Goal: Task Accomplishment & Management: Use online tool/utility

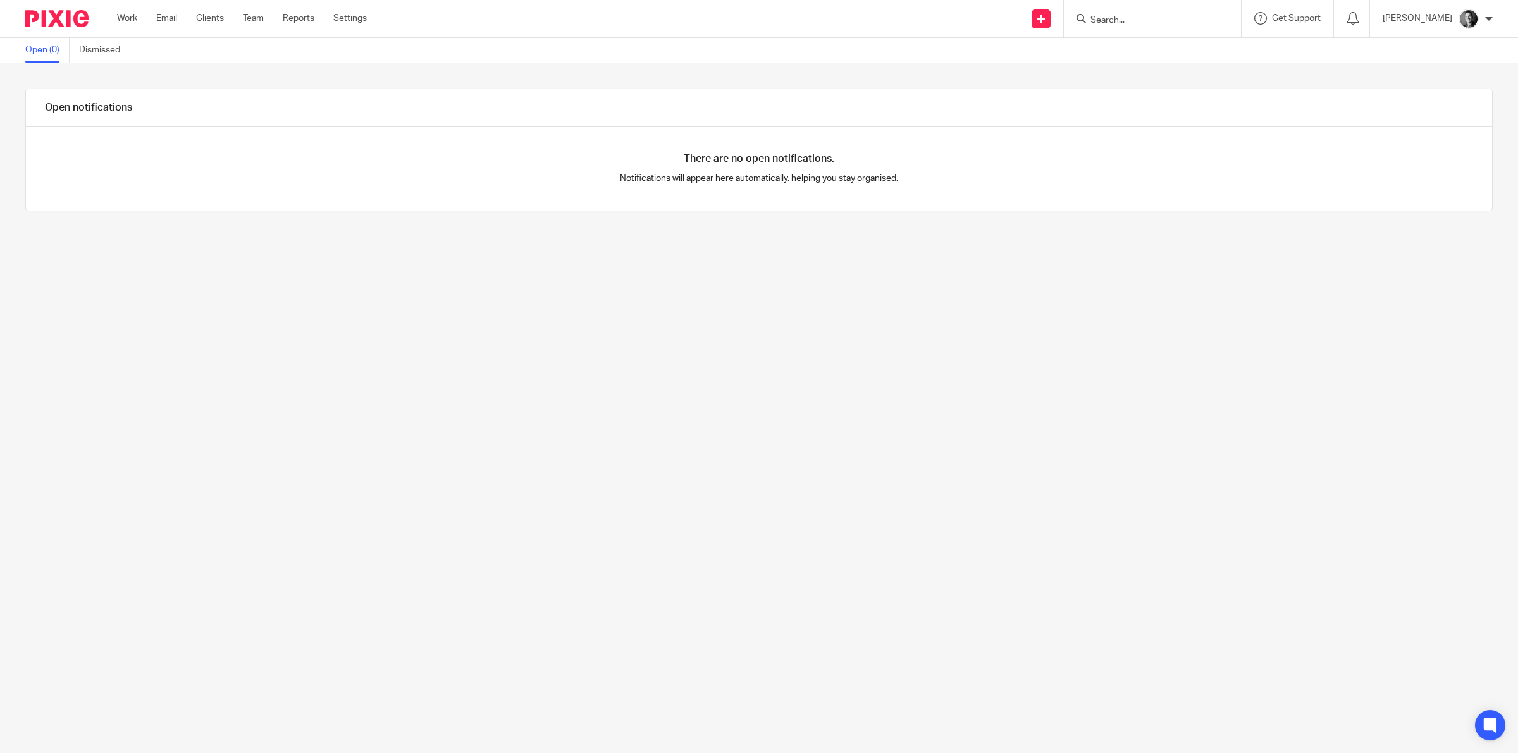
click at [1123, 15] on input "Search" at bounding box center [1146, 20] width 114 height 11
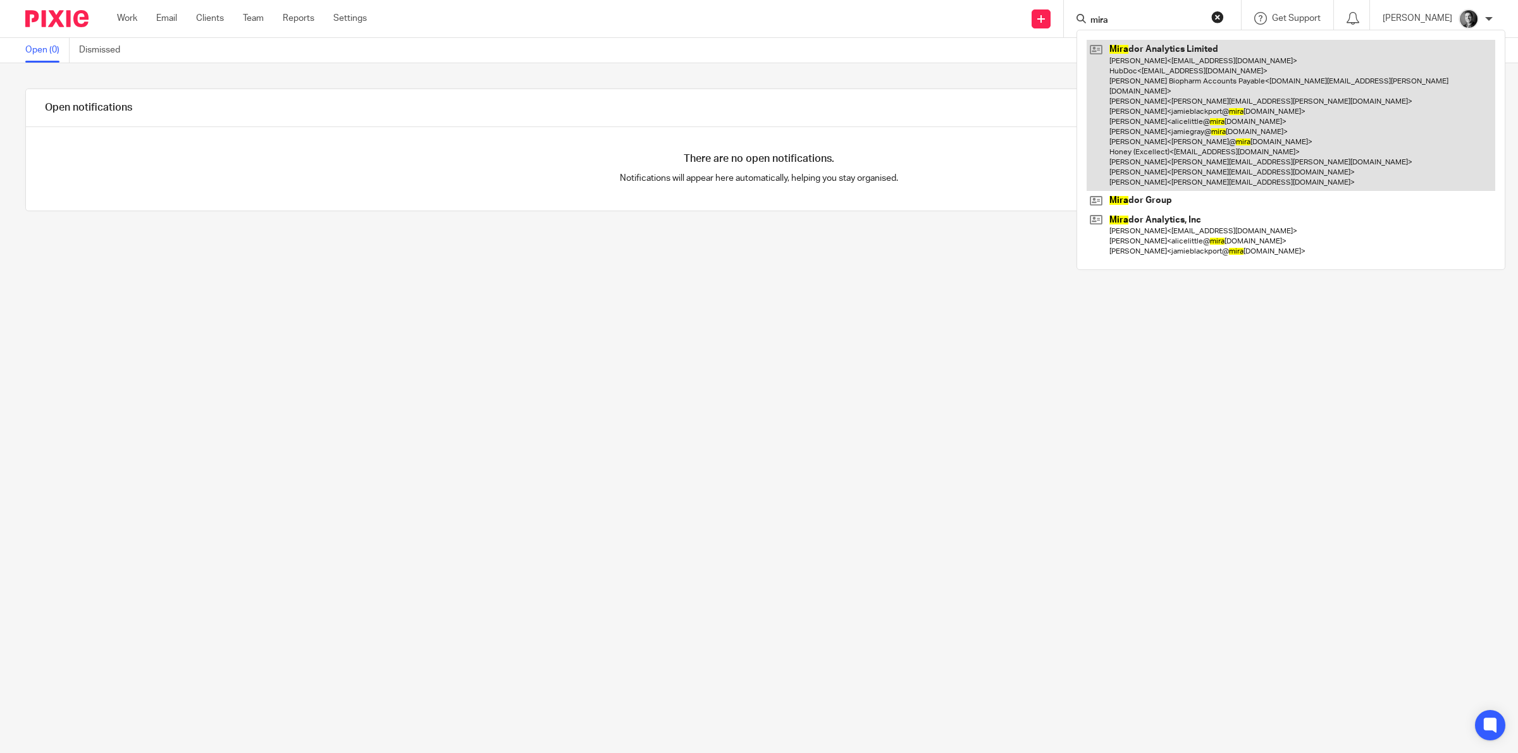
type input "mira"
click at [1143, 54] on link at bounding box center [1290, 115] width 409 height 151
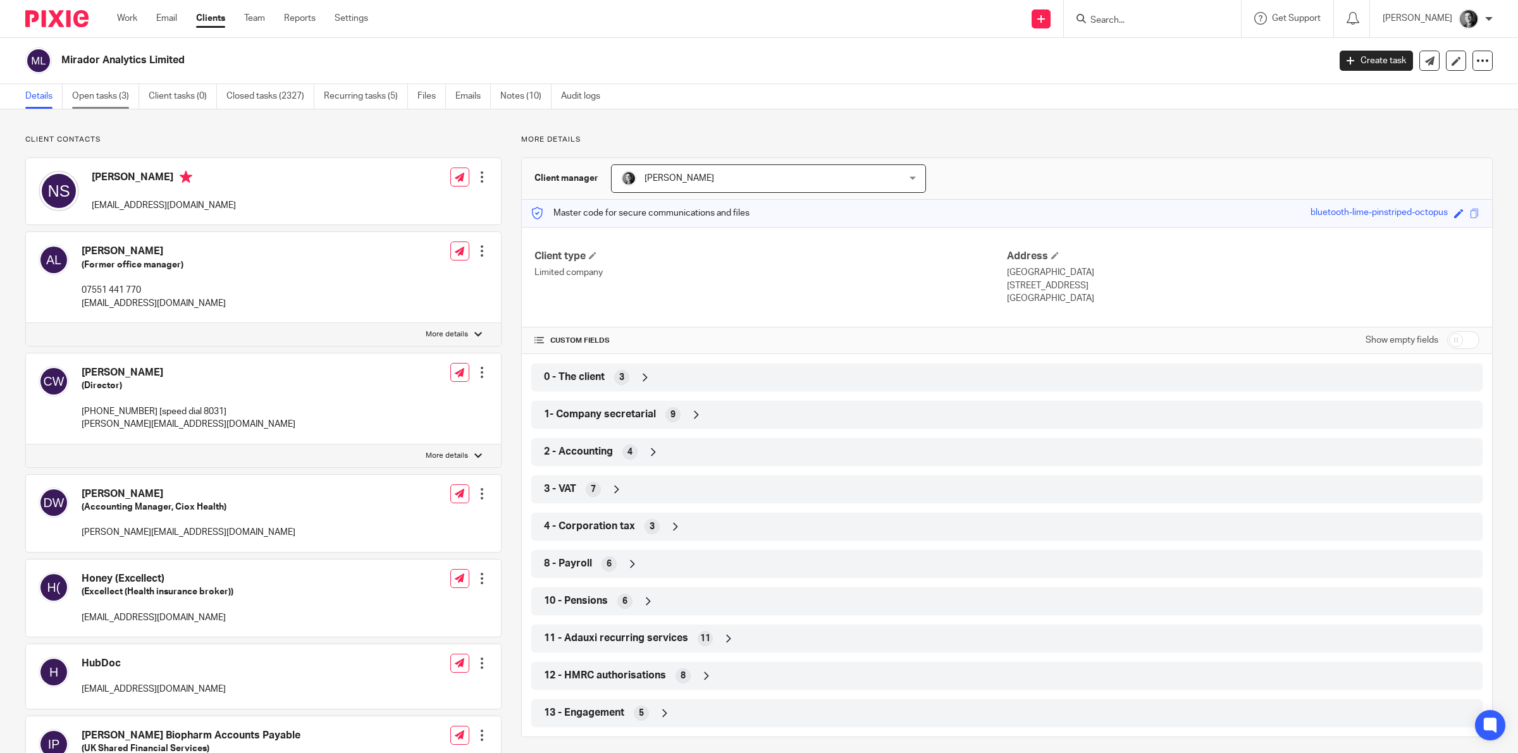
click at [108, 99] on link "Open tasks (3)" at bounding box center [105, 96] width 67 height 25
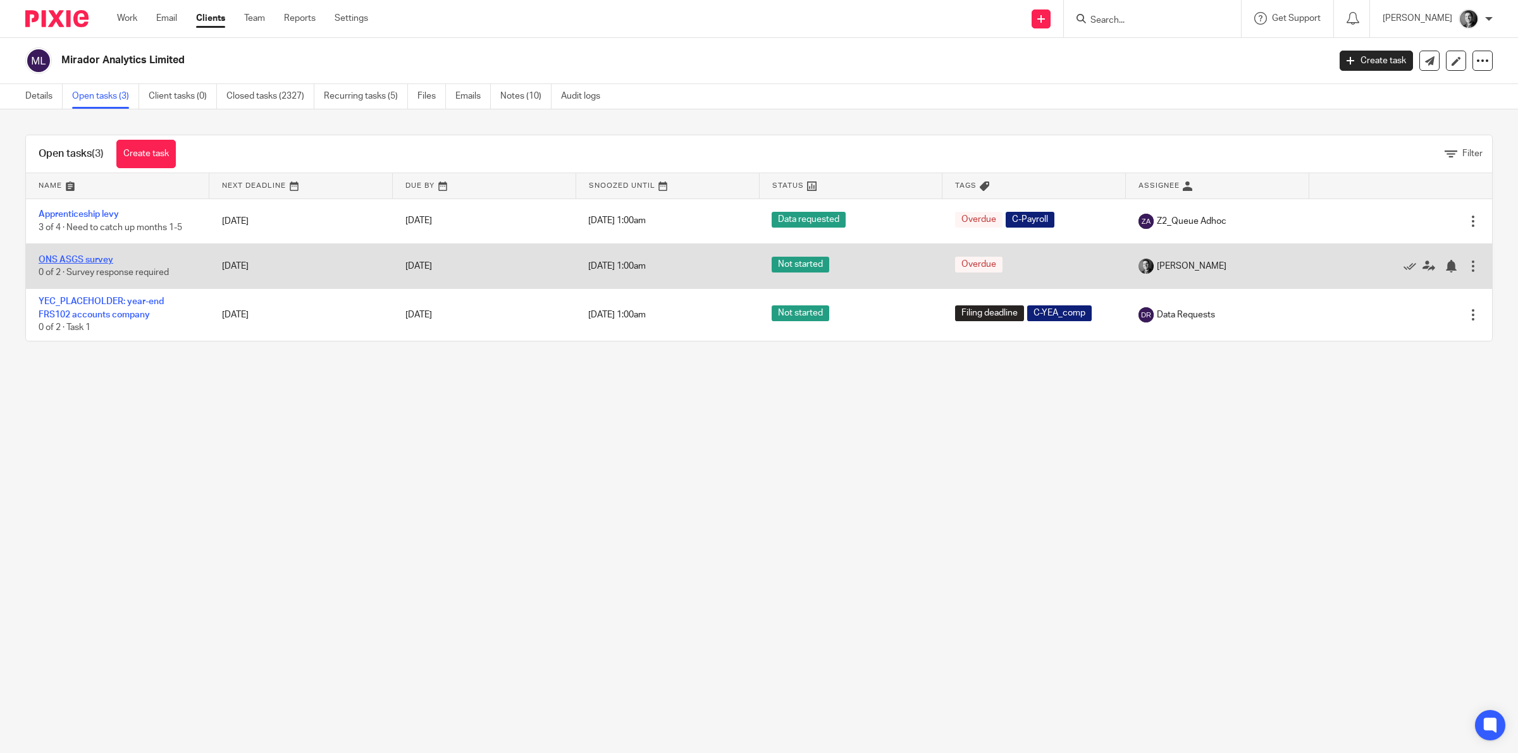
click at [70, 257] on link "ONS ASGS survey" at bounding box center [76, 259] width 75 height 9
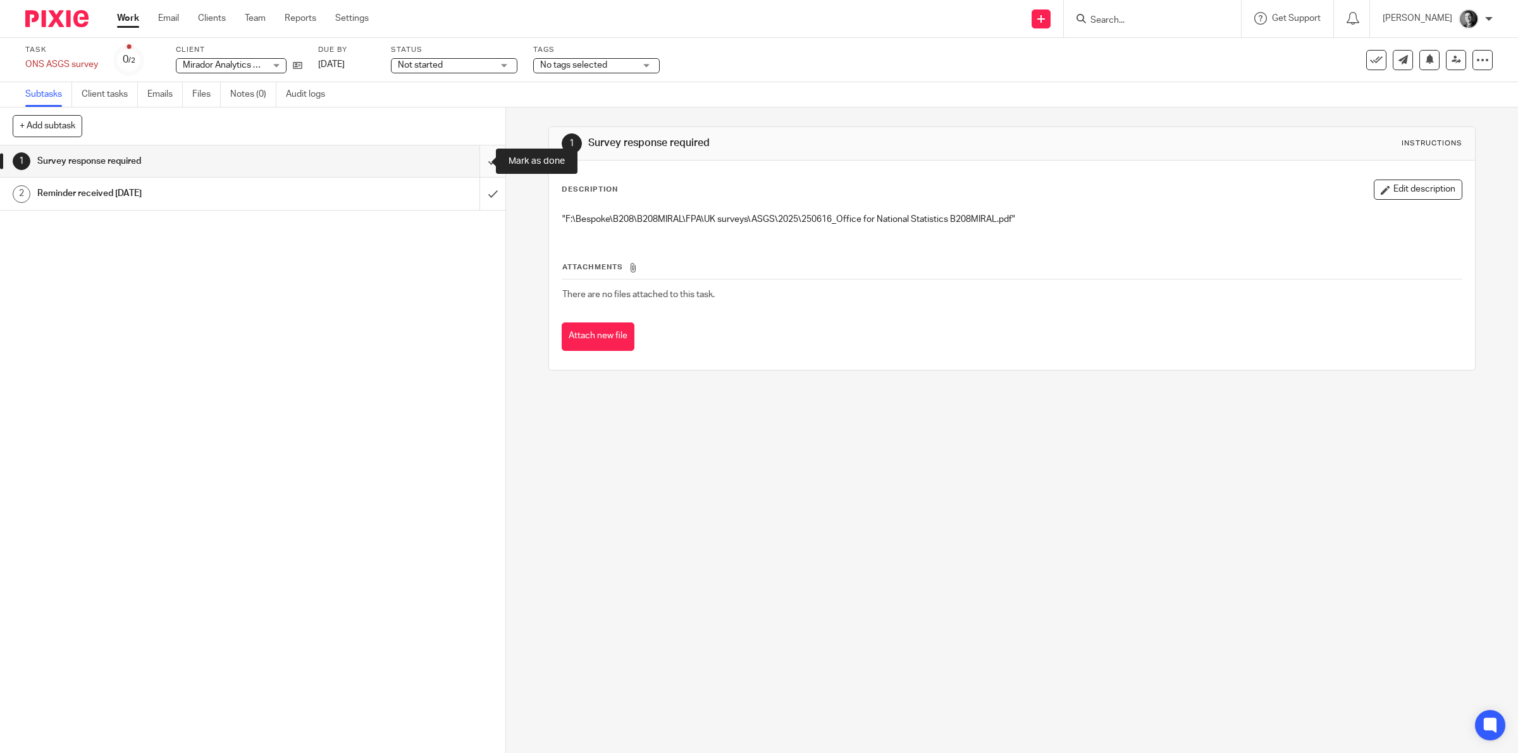
click at [481, 162] on input "submit" at bounding box center [252, 161] width 505 height 32
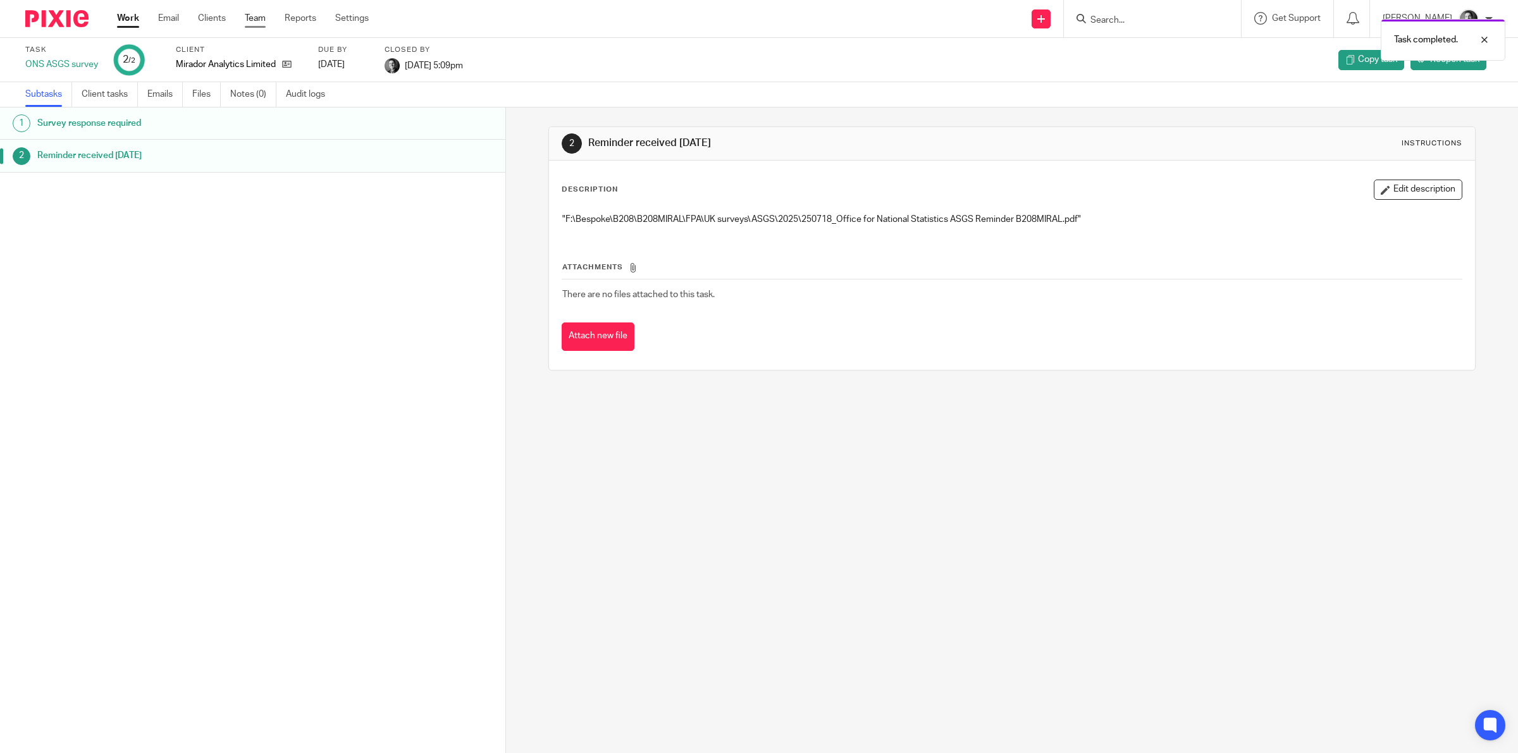
click at [257, 18] on link "Team" at bounding box center [255, 18] width 21 height 13
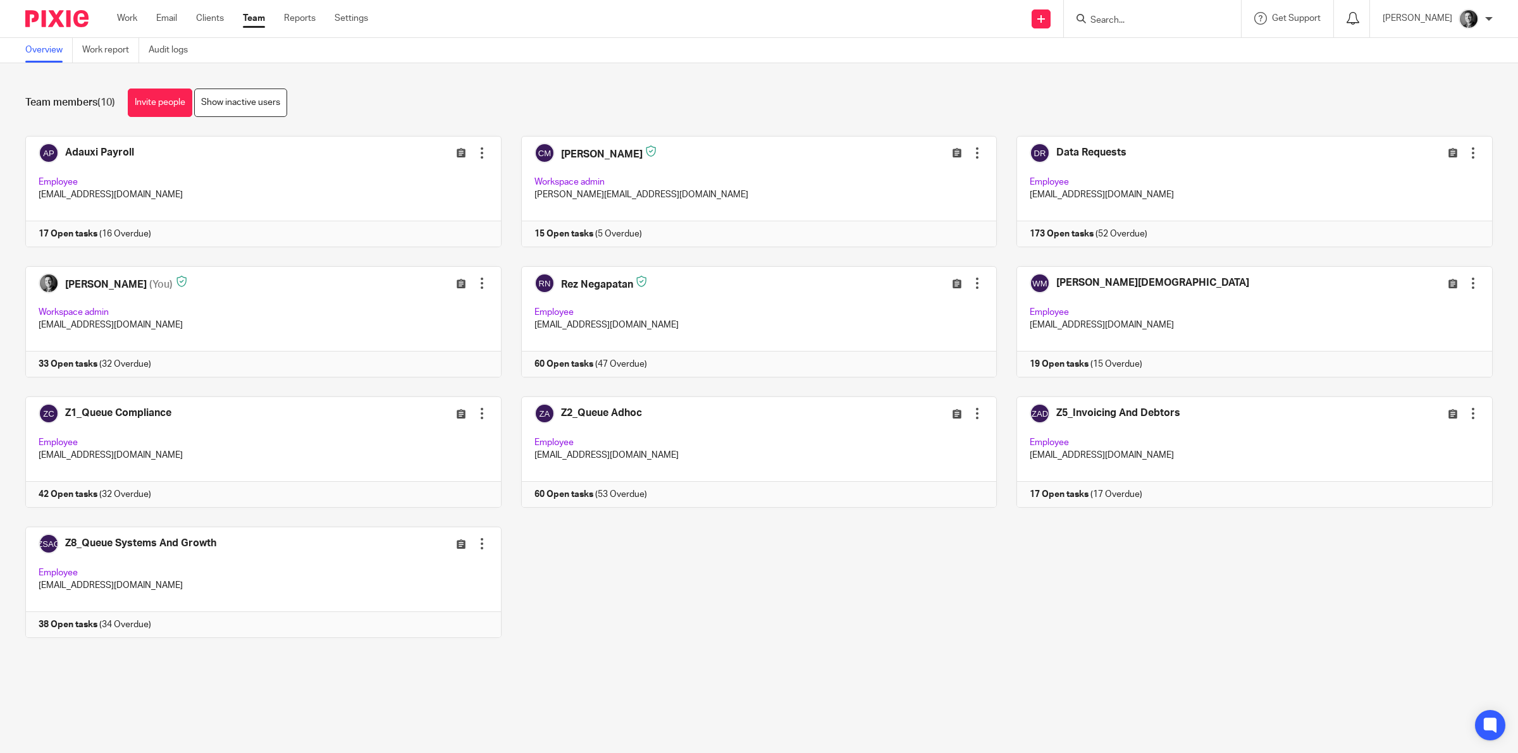
click at [1359, 13] on icon at bounding box center [1352, 18] width 13 height 13
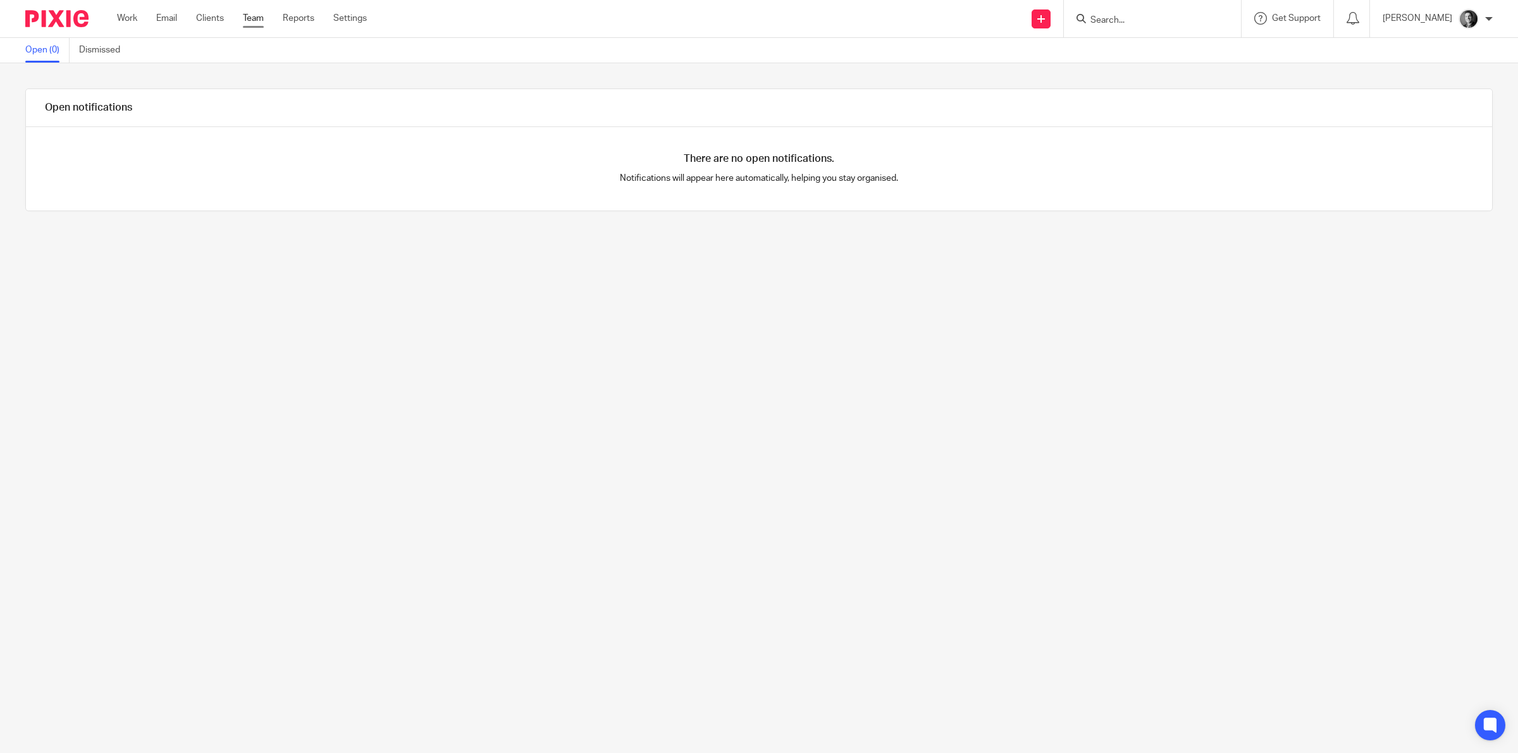
click at [254, 13] on link "Team" at bounding box center [253, 18] width 21 height 13
